Goal: Find specific page/section: Find specific page/section

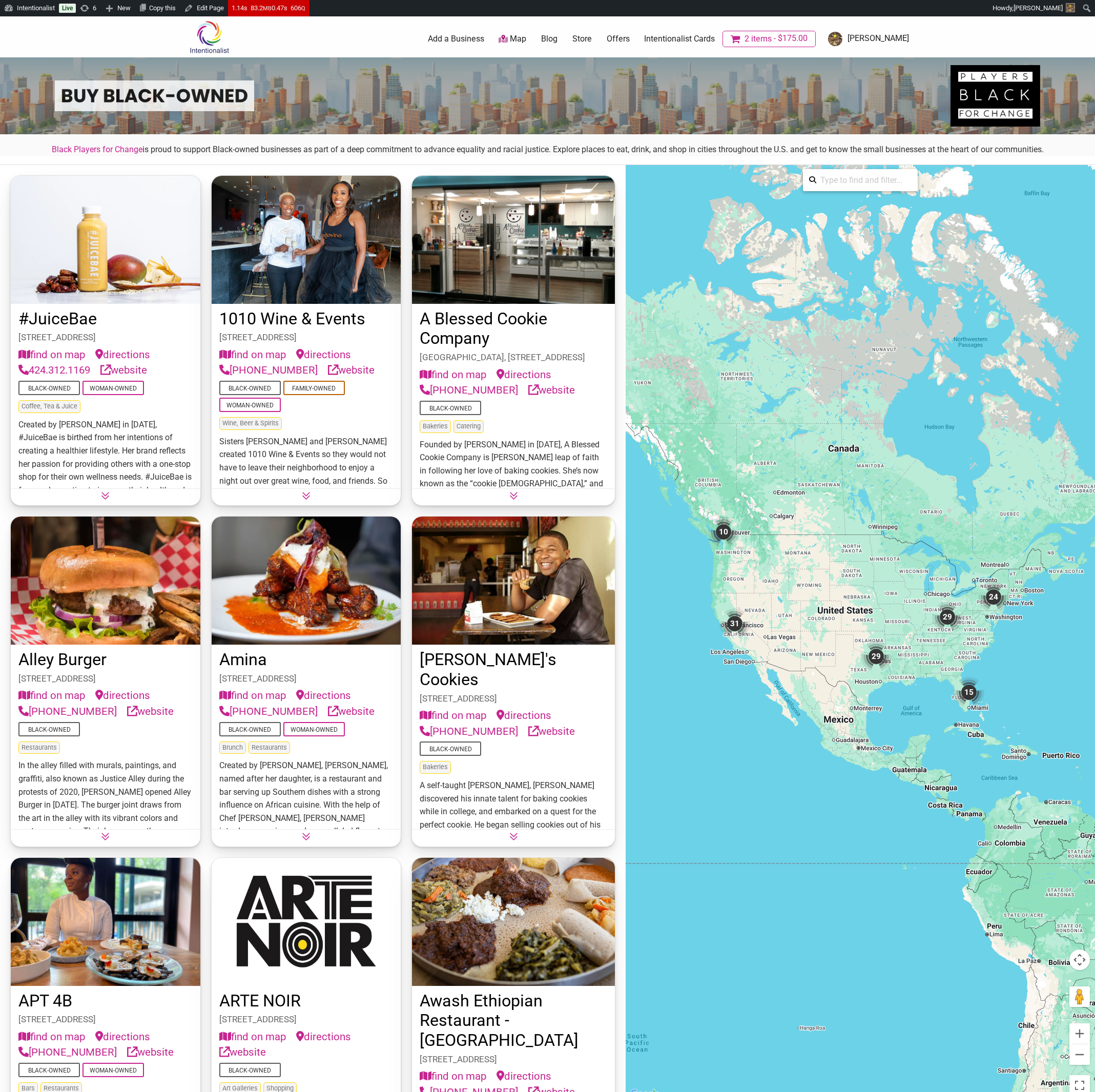
click at [514, 493] on icon at bounding box center [514, 496] width 9 height 9
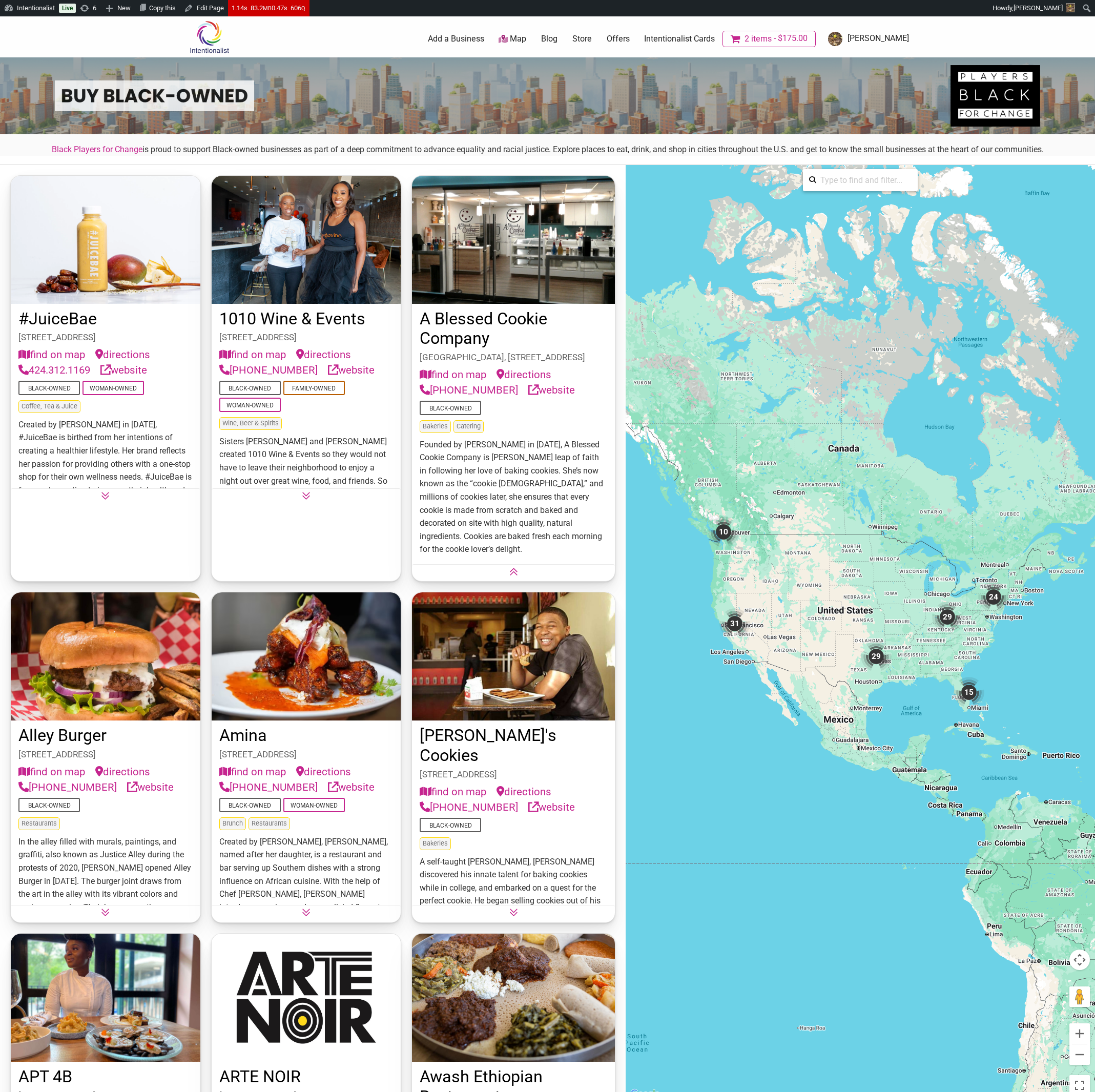
click at [517, 576] on icon at bounding box center [514, 572] width 9 height 9
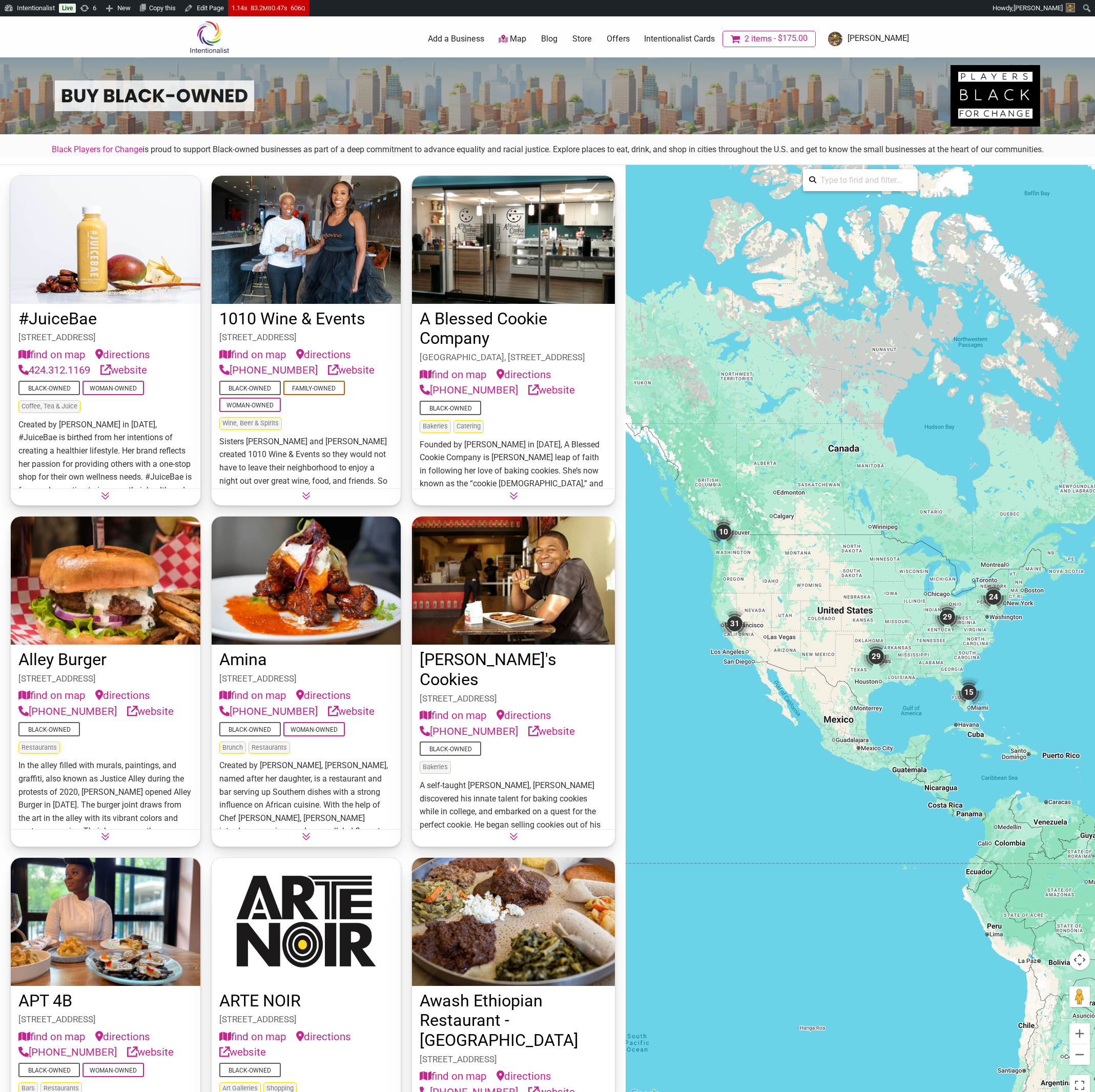
click at [516, 494] on icon at bounding box center [514, 496] width 9 height 9
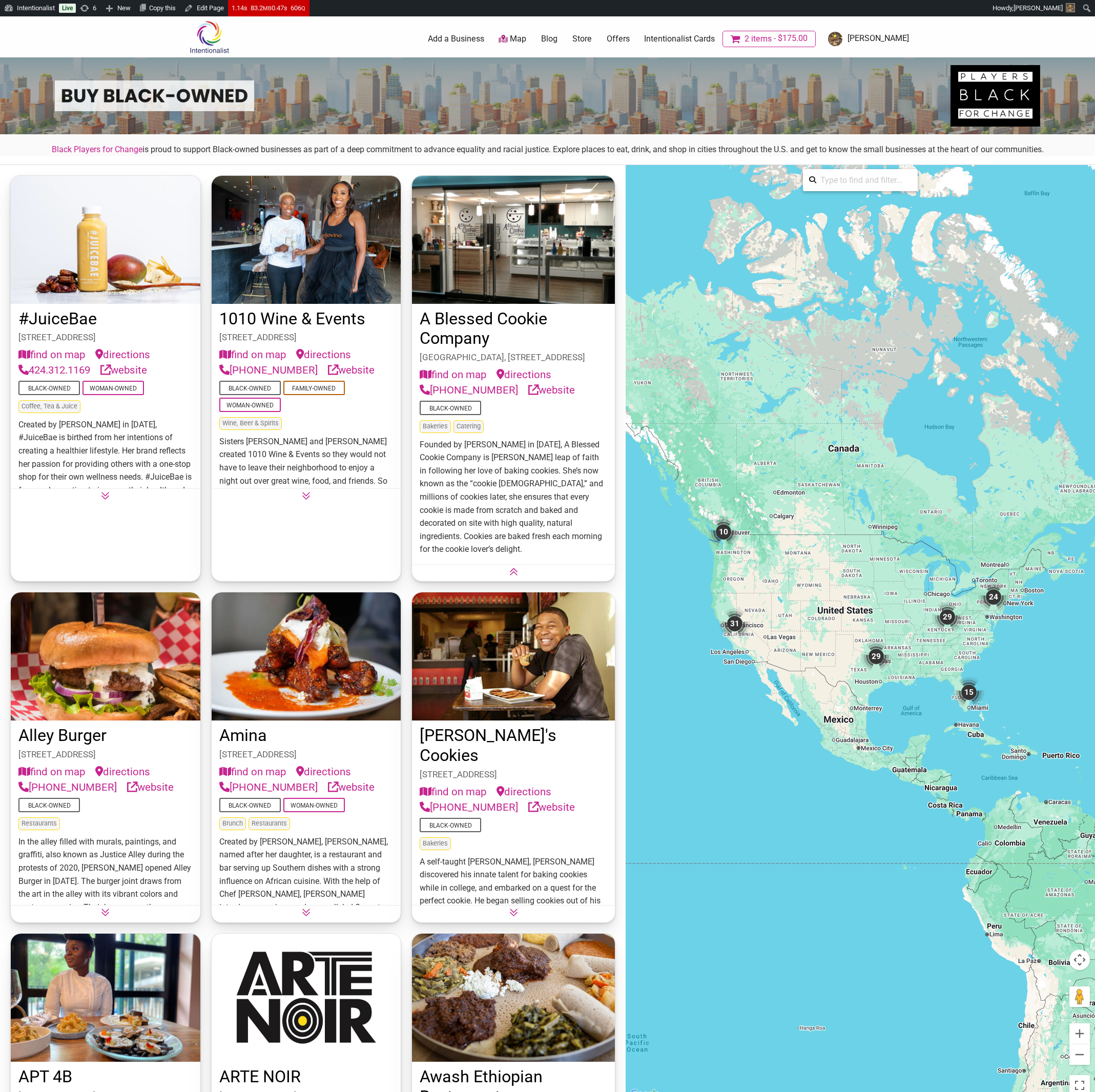
click at [521, 577] on button at bounding box center [513, 570] width 203 height 13
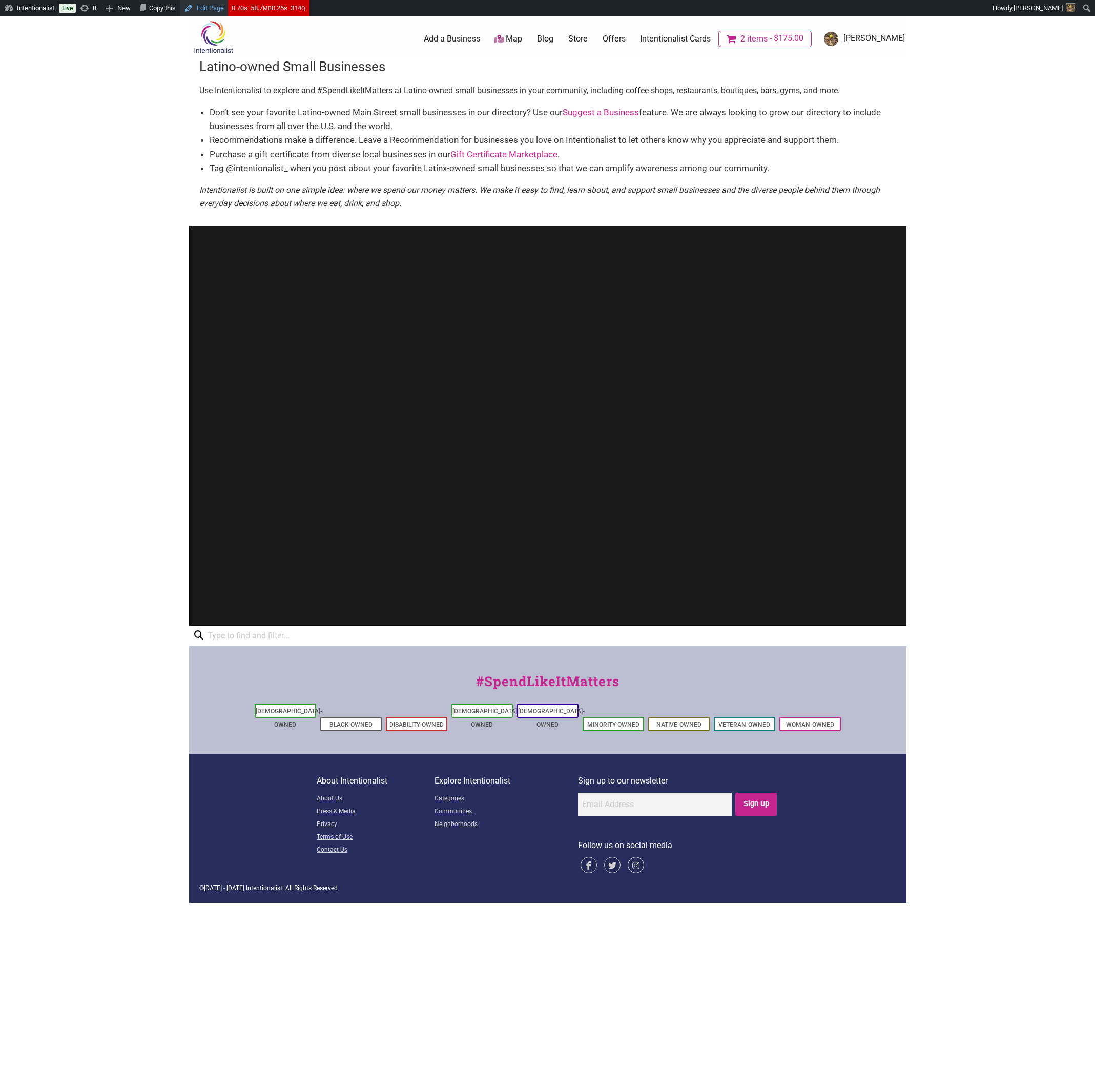
click at [212, 10] on link "Edit Page" at bounding box center [204, 8] width 48 height 16
click at [127, 362] on body "Please wait, copying in progress... If you’re making a lot of copies it can tak…" at bounding box center [547, 562] width 1095 height 1092
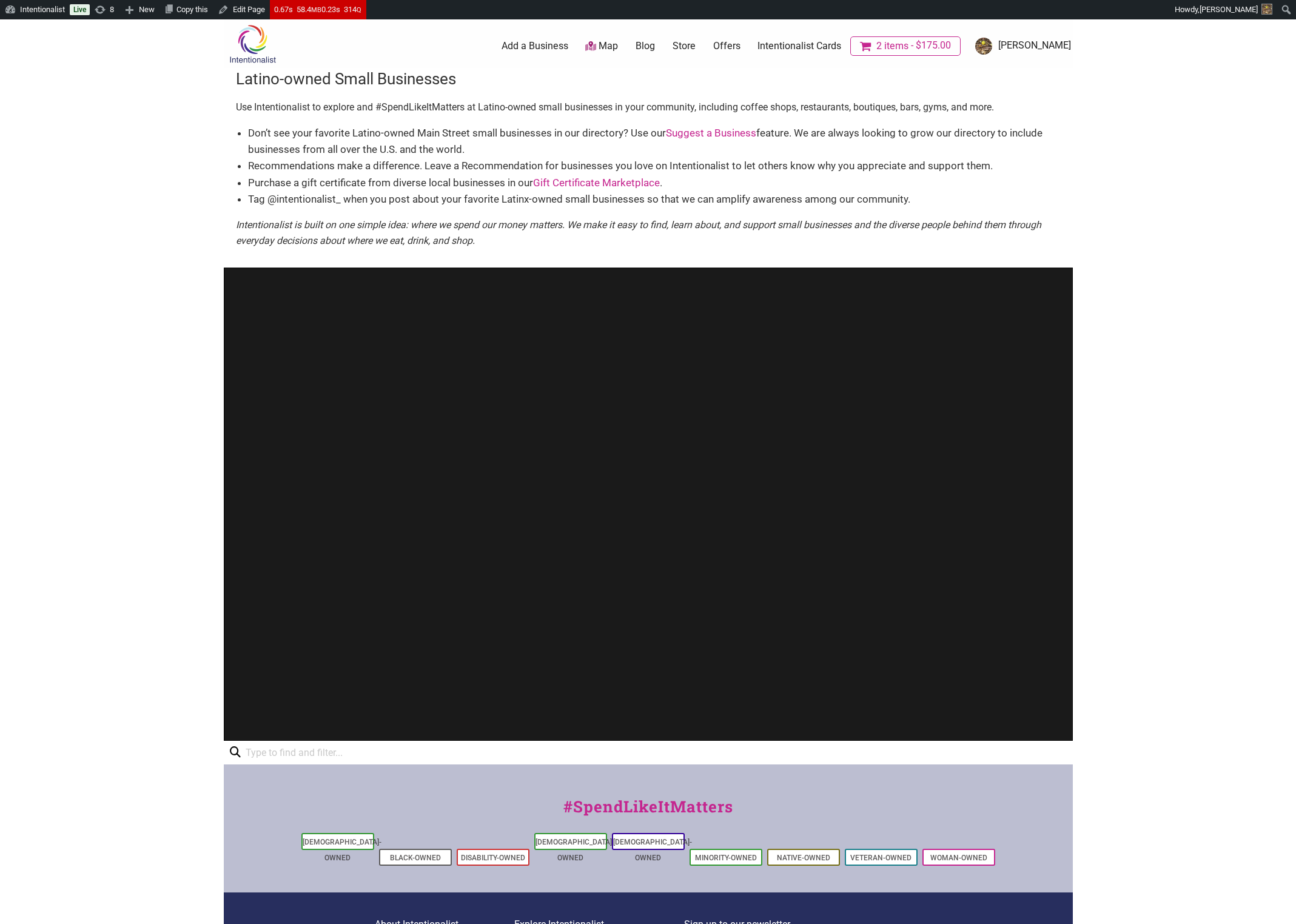
click at [78, 430] on body "Please wait, copying in progress... If you’re making a lot of copies it can tak…" at bounding box center [648, 481] width 1296 height 924
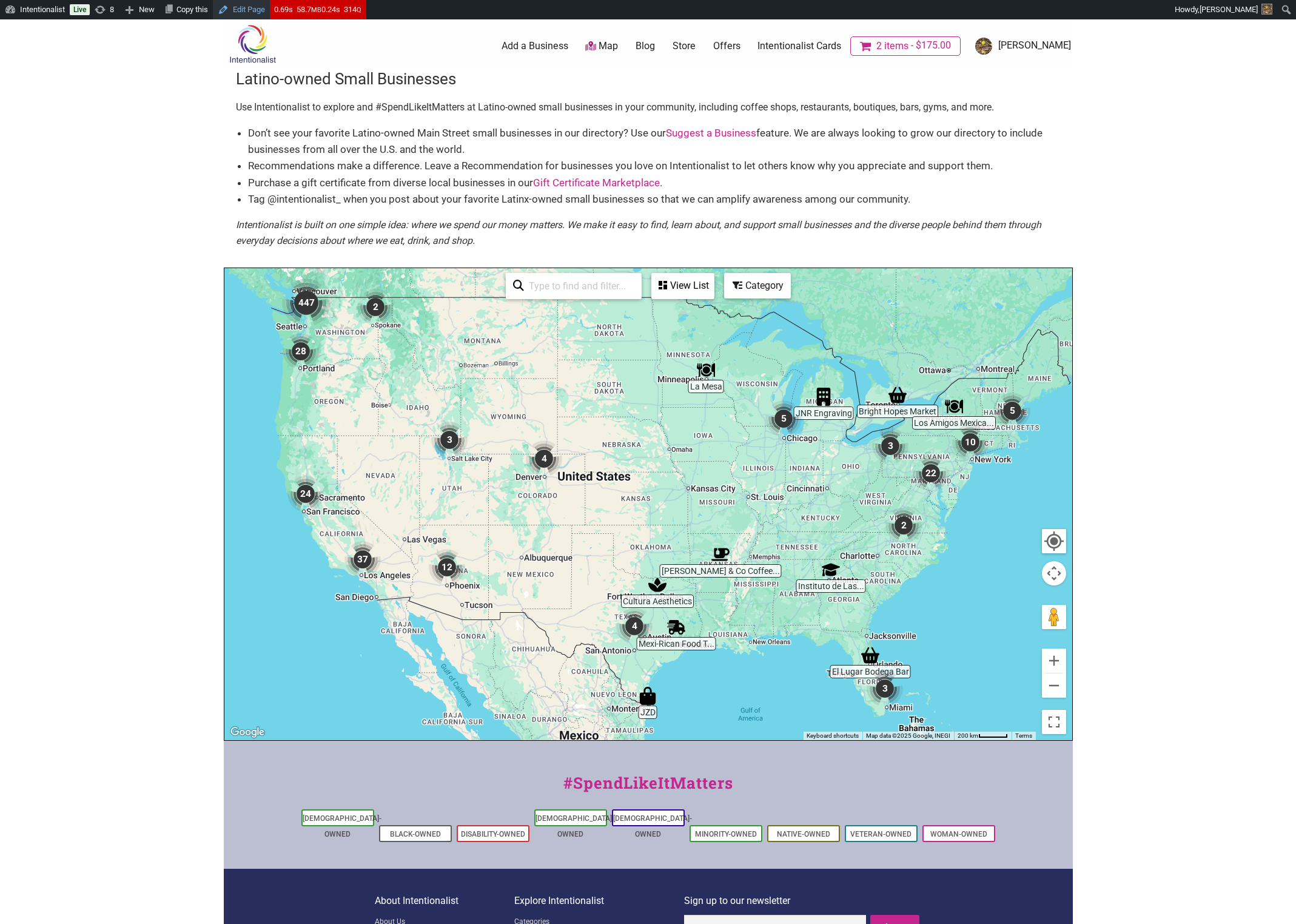
click at [256, 7] on link "Edit Page" at bounding box center [241, 10] width 57 height 19
